Goal: Task Accomplishment & Management: Manage account settings

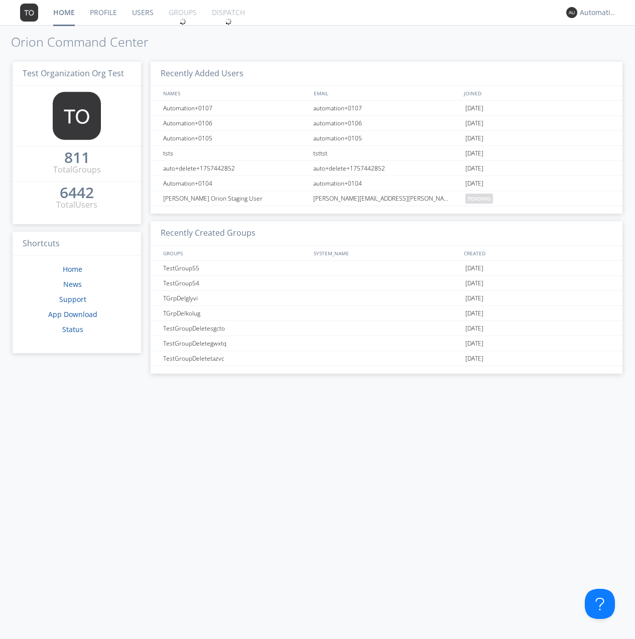
click at [182, 13] on link "Groups" at bounding box center [182, 12] width 43 height 25
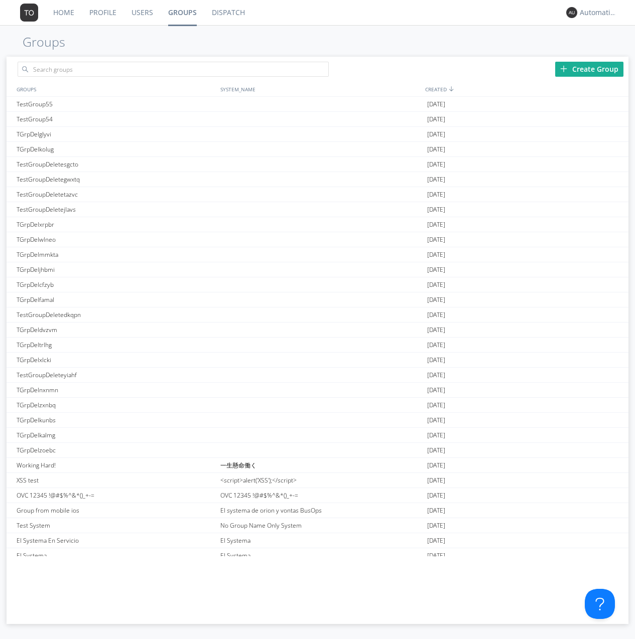
click at [589, 69] on div "Create Group" at bounding box center [589, 69] width 68 height 15
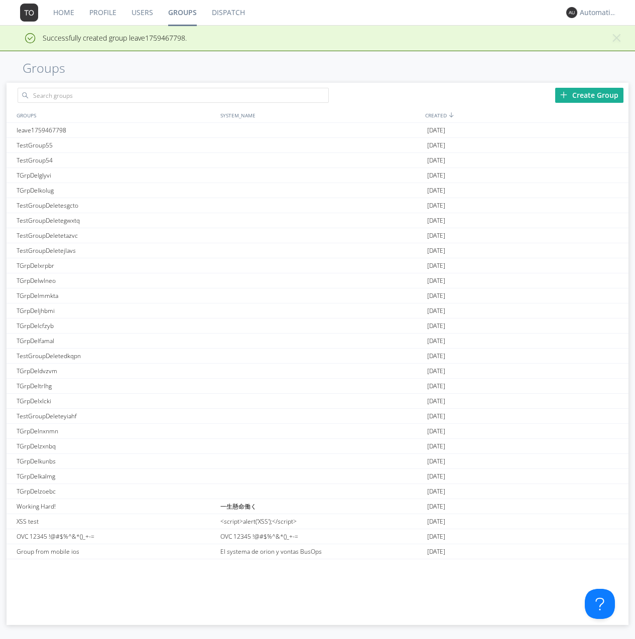
click at [182, 13] on link "Groups" at bounding box center [183, 12] width 44 height 25
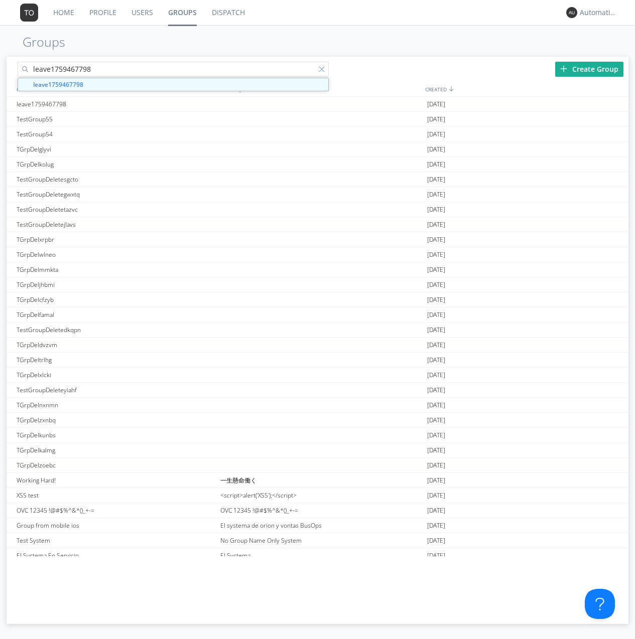
type input "leave1759467798"
click at [323, 71] on div at bounding box center [324, 71] width 10 height 10
type input "leave1759467798"
click at [115, 104] on div "leave1759467798" at bounding box center [116, 104] width 204 height 15
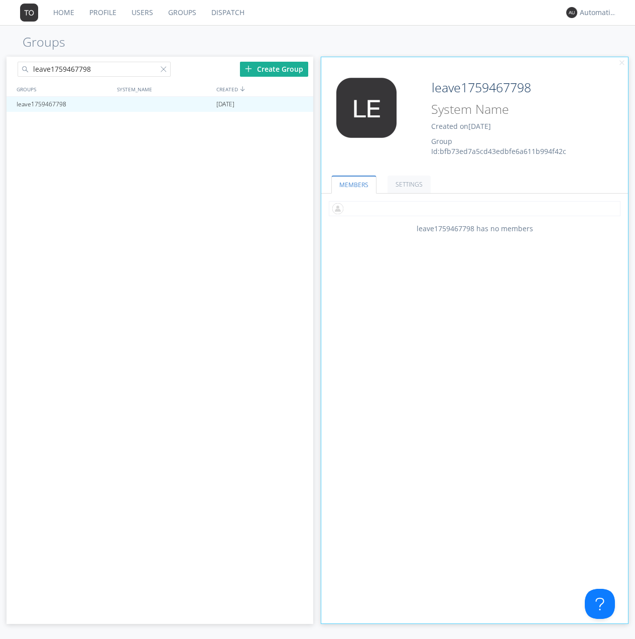
click at [474, 208] on input "text" at bounding box center [475, 208] width 292 height 15
type input "automation+0102"
click at [472, 208] on input "text" at bounding box center [475, 208] width 292 height 15
type input "automation+0103"
click at [472, 208] on input "text" at bounding box center [475, 208] width 292 height 15
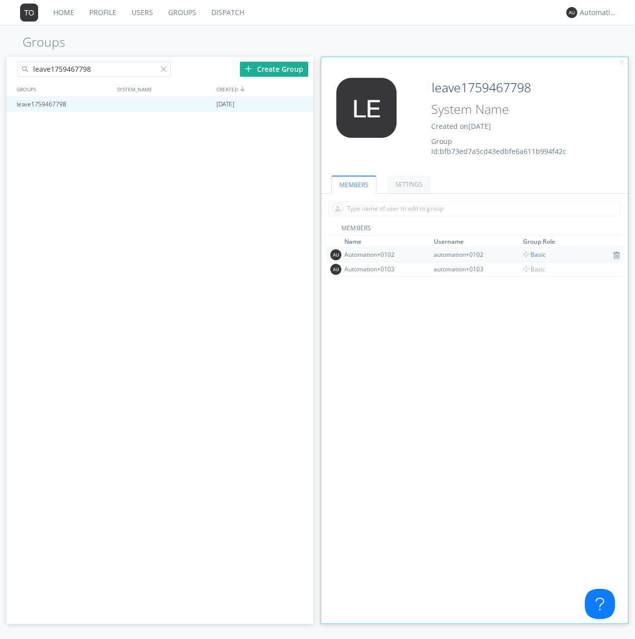
click at [531, 254] on span "Basic" at bounding box center [534, 254] width 23 height 9
